Goal: Information Seeking & Learning: Learn about a topic

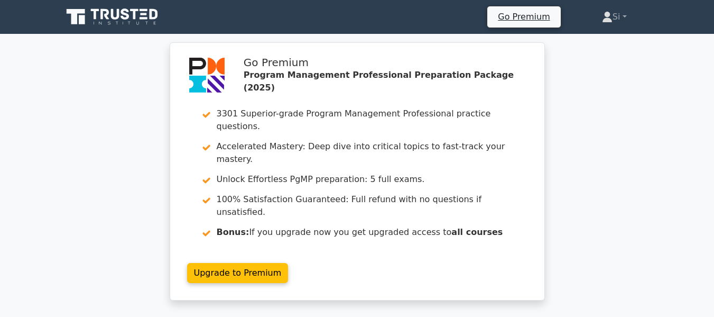
click at [289, 263] on link "Upgrade to Premium" at bounding box center [238, 273] width 102 height 20
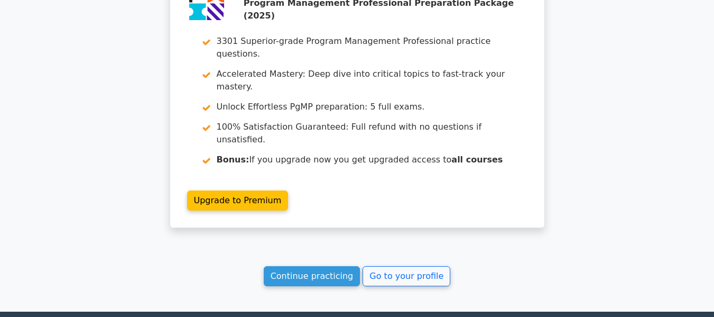
scroll to position [1432, 0]
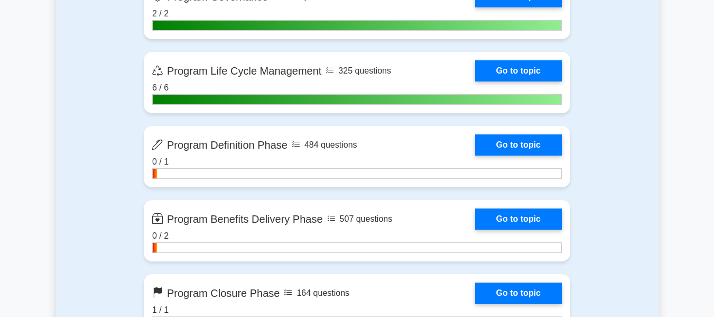
scroll to position [1144, 0]
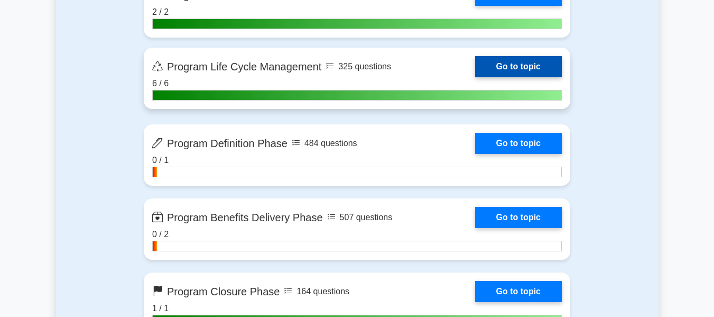
click at [475, 65] on link "Go to topic" at bounding box center [518, 66] width 87 height 21
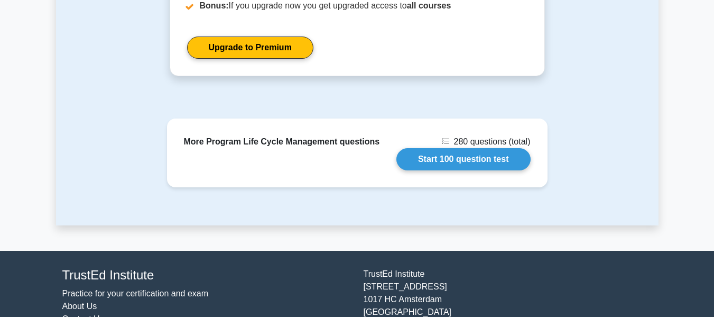
scroll to position [1749, 0]
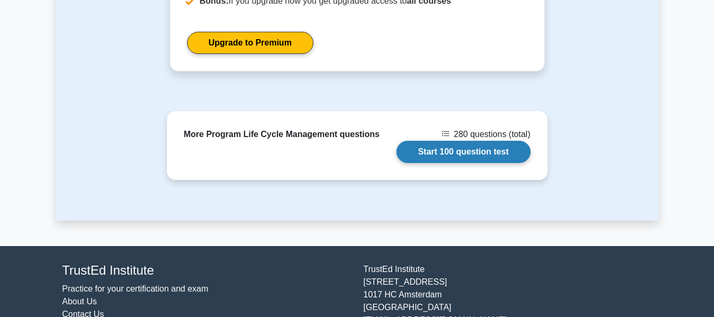
click at [474, 141] on link "Start 100 question test" at bounding box center [464, 152] width 134 height 22
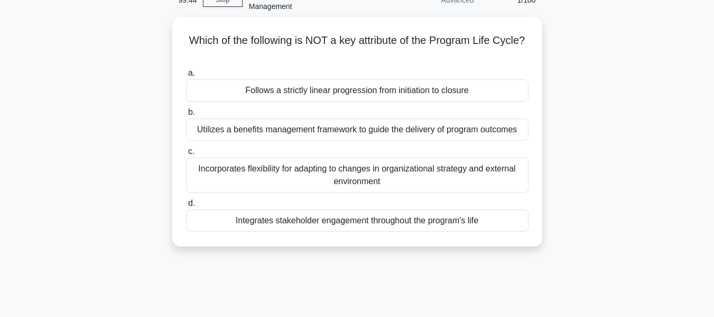
scroll to position [58, 0]
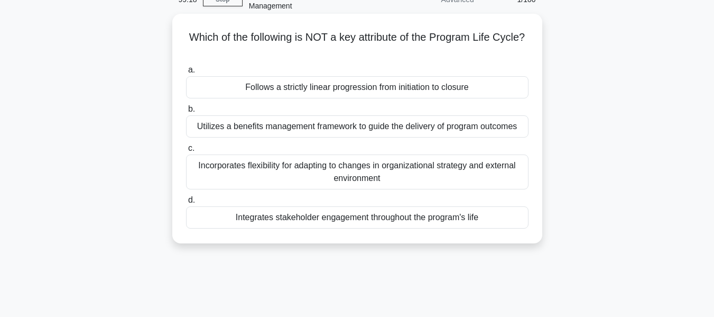
click at [338, 115] on div "Utilizes a benefits management framework to guide the delivery of program outco…" at bounding box center [357, 126] width 343 height 22
click at [186, 113] on input "b. Utilizes a benefits management framework to guide the delivery of program ou…" at bounding box center [186, 109] width 0 height 7
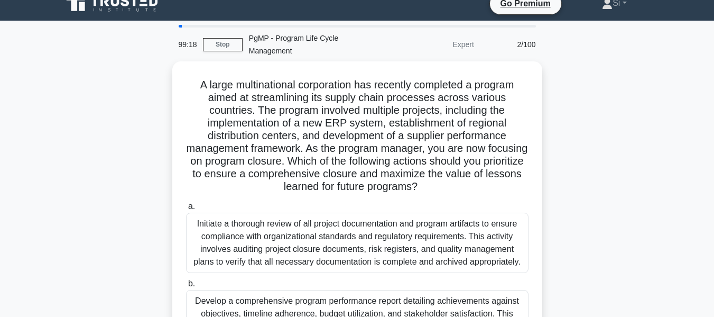
scroll to position [0, 0]
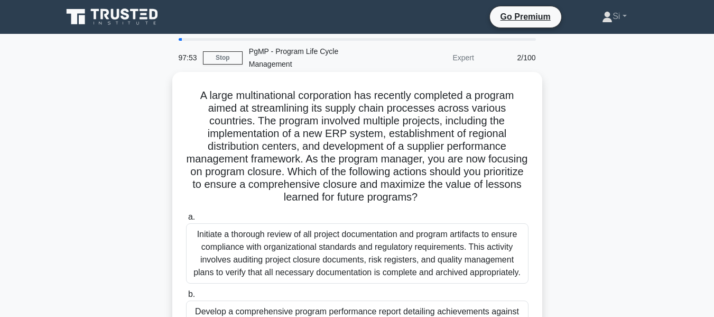
click at [343, 117] on h5 "A large multinational corporation has recently completed a program aimed at str…" at bounding box center [357, 146] width 345 height 115
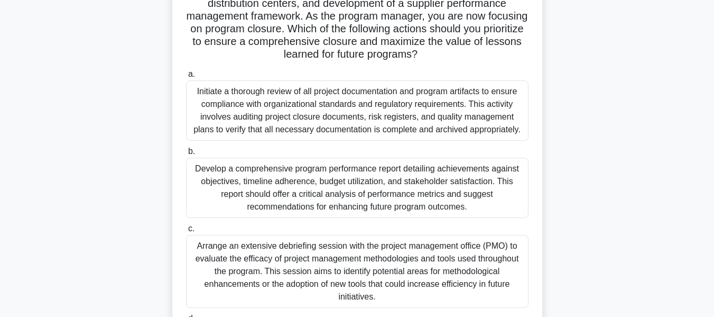
scroll to position [143, 0]
click at [371, 190] on div "Develop a comprehensive program performance report detailing achievements again…" at bounding box center [357, 187] width 343 height 60
click at [186, 154] on input "b. Develop a comprehensive program performance report detailing achievements ag…" at bounding box center [186, 151] width 0 height 7
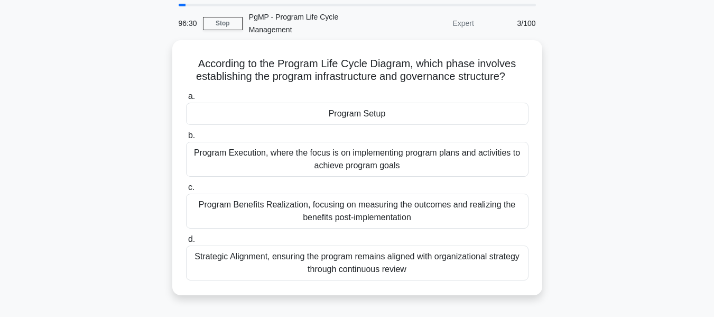
scroll to position [35, 0]
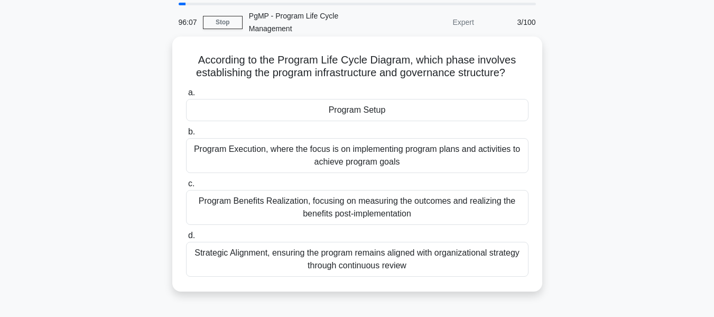
click at [365, 252] on div "Strategic Alignment, ensuring the program remains aligned with organizational s…" at bounding box center [357, 259] width 343 height 35
click at [186, 239] on input "d. Strategic Alignment, ensuring the program remains aligned with organizationa…" at bounding box center [186, 235] width 0 height 7
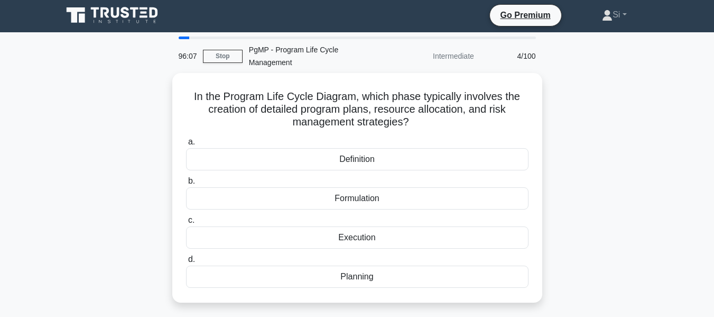
scroll to position [0, 0]
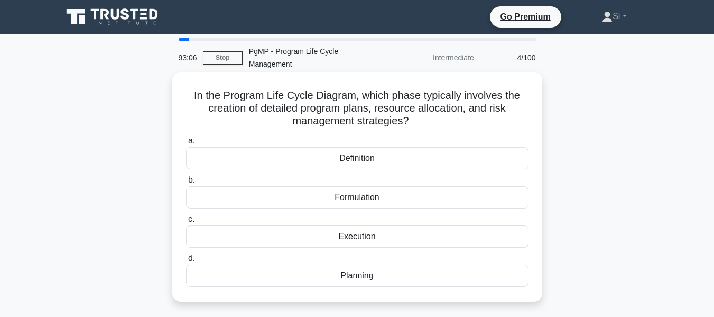
click at [352, 265] on div "Planning" at bounding box center [357, 275] width 343 height 22
click at [186, 262] on input "d. Planning" at bounding box center [186, 258] width 0 height 7
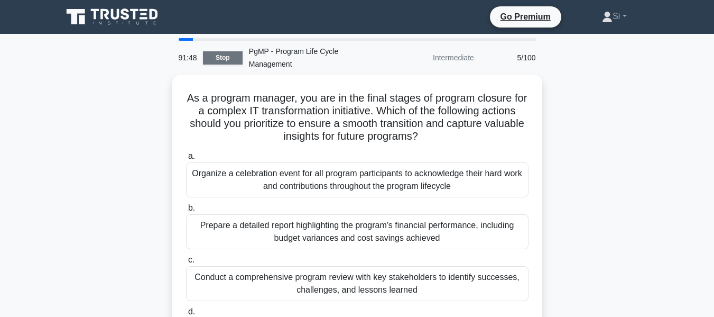
click at [219, 51] on link "Stop" at bounding box center [223, 57] width 40 height 13
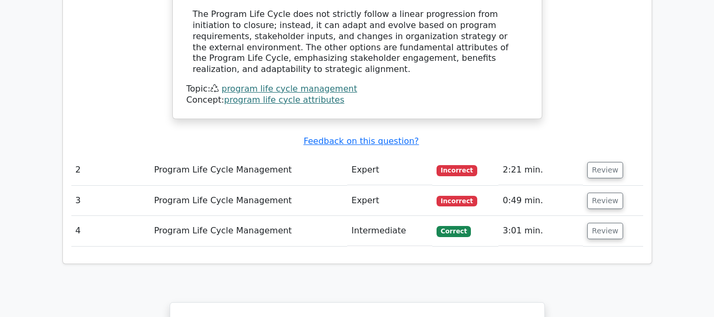
scroll to position [1087, 0]
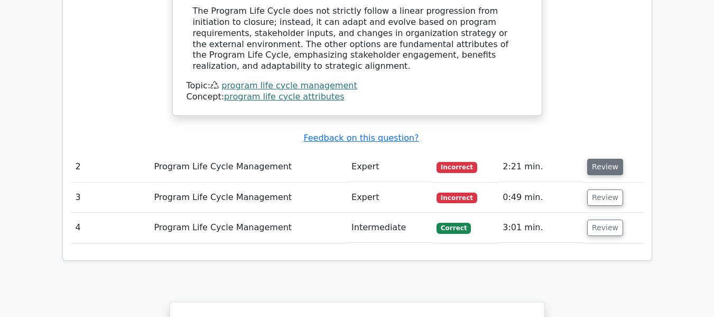
click at [601, 159] on button "Review" at bounding box center [606, 167] width 36 height 16
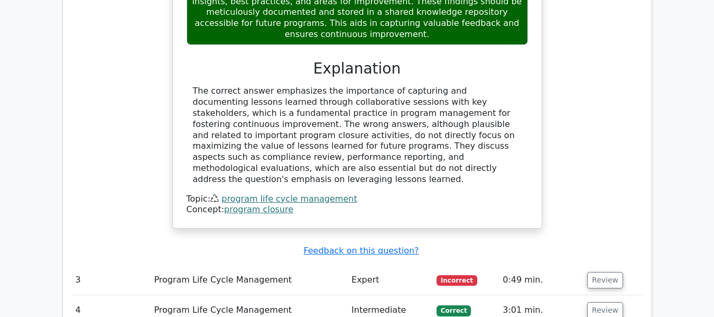
scroll to position [1731, 0]
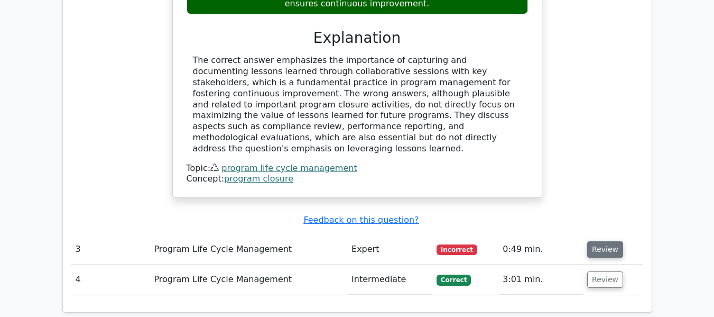
click at [610, 241] on button "Review" at bounding box center [606, 249] width 36 height 16
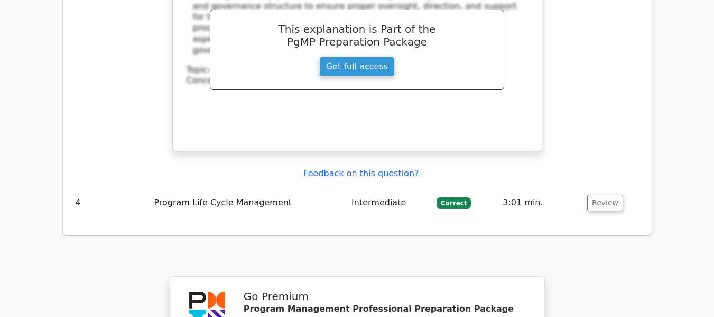
scroll to position [2282, 0]
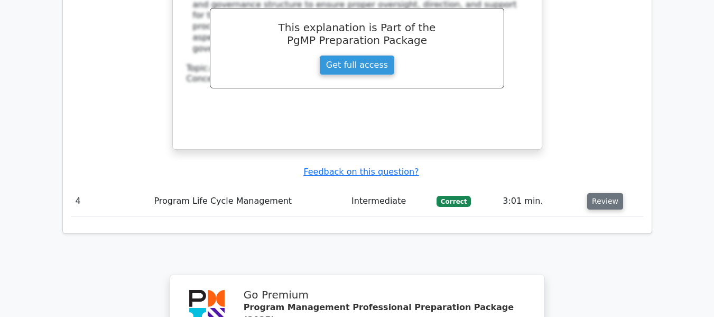
click at [602, 193] on button "Review" at bounding box center [606, 201] width 36 height 16
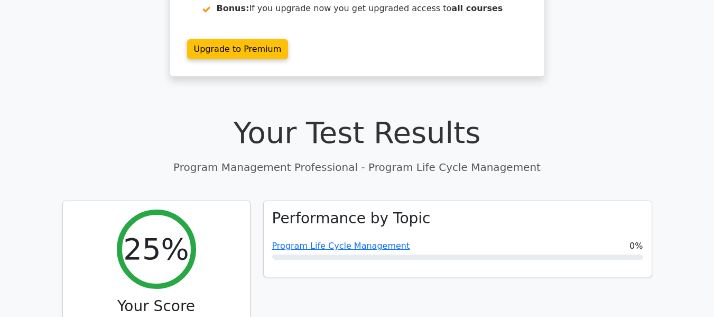
scroll to position [222, 0]
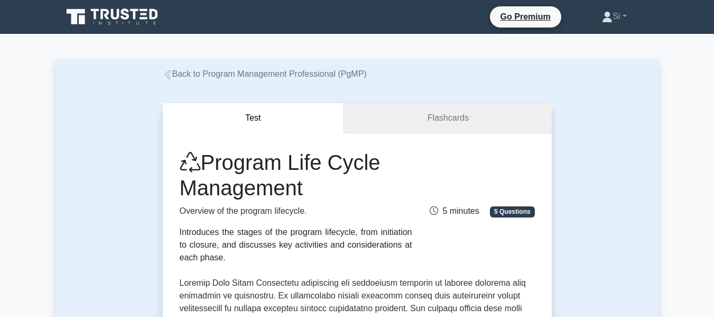
click at [461, 117] on link "Flashcards" at bounding box center [447, 118] width 207 height 30
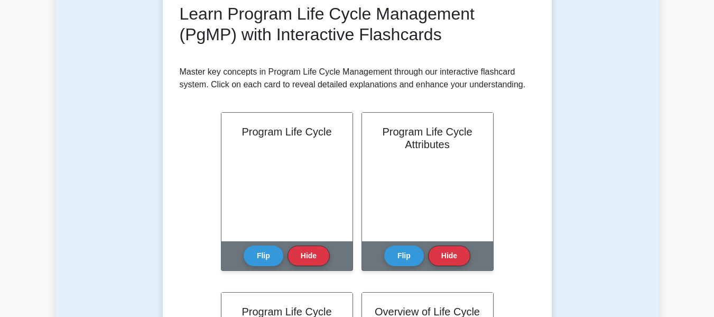
scroll to position [172, 0]
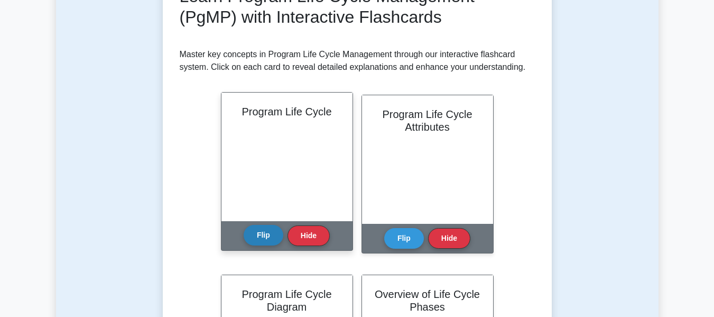
click at [263, 235] on button "Flip" at bounding box center [264, 235] width 40 height 21
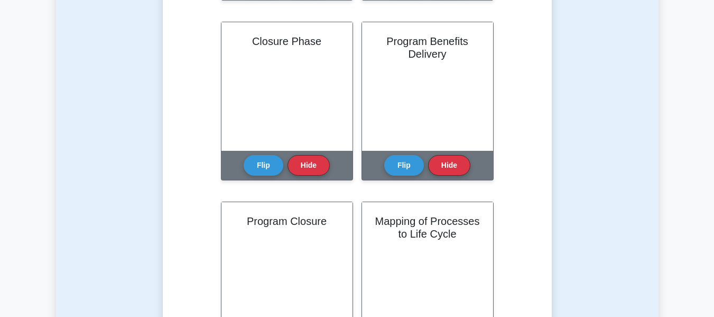
scroll to position [1143, 0]
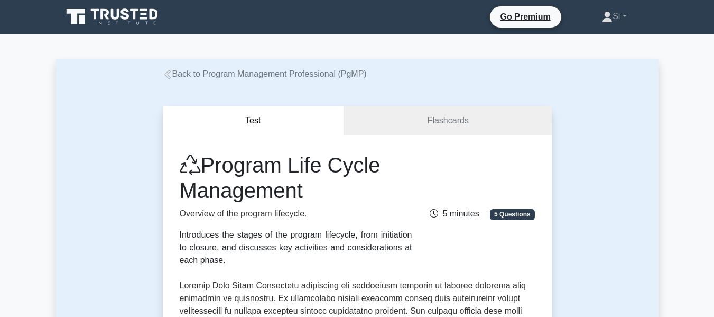
click at [215, 69] on link "Back to Program Management Professional (PgMP)" at bounding box center [265, 73] width 204 height 9
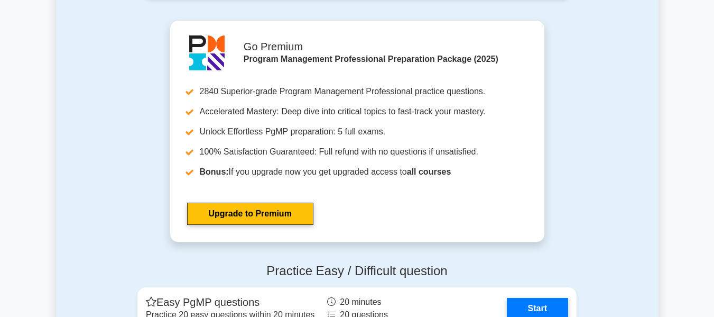
scroll to position [1479, 0]
